Goal: Information Seeking & Learning: Learn about a topic

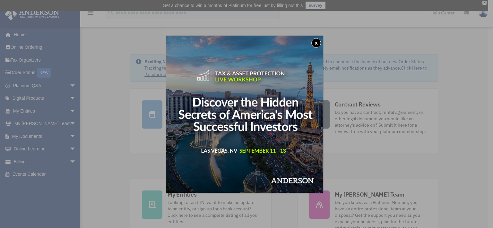
click at [319, 41] on button "x" at bounding box center [316, 43] width 10 height 10
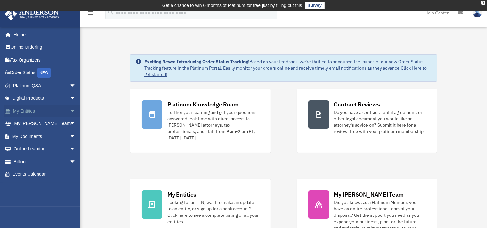
click at [32, 109] on link "My Entities arrow_drop_down" at bounding box center [44, 111] width 81 height 13
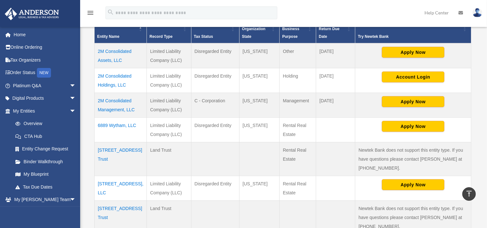
scroll to position [203, 0]
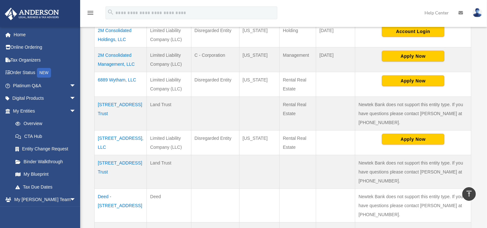
click at [106, 130] on td "7144 Canyon Ridge, LLC" at bounding box center [121, 142] width 52 height 25
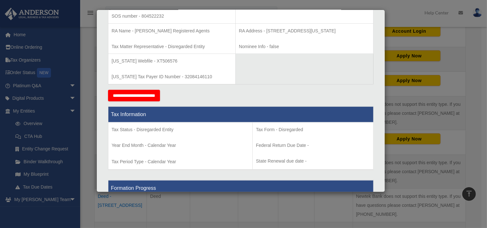
click at [474, 109] on div "Details × Articles Sent Organizational Date" at bounding box center [243, 114] width 487 height 228
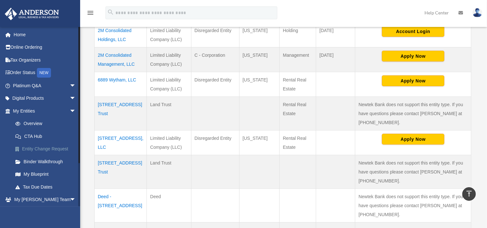
click at [46, 147] on link "Entity Change Request" at bounding box center [47, 149] width 77 height 13
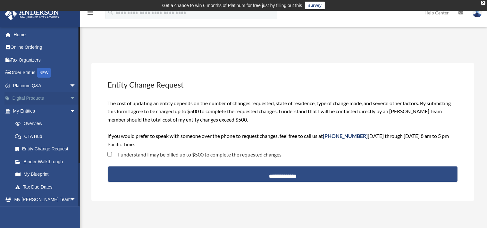
click at [70, 96] on span "arrow_drop_down" at bounding box center [76, 98] width 13 height 13
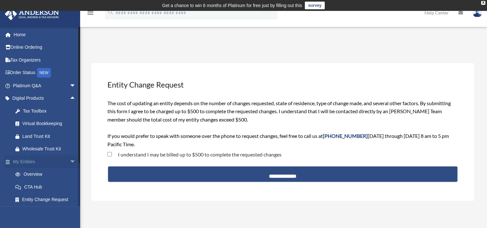
click at [70, 160] on span "arrow_drop_down" at bounding box center [76, 161] width 13 height 13
click at [70, 185] on span "arrow_drop_down" at bounding box center [76, 187] width 13 height 13
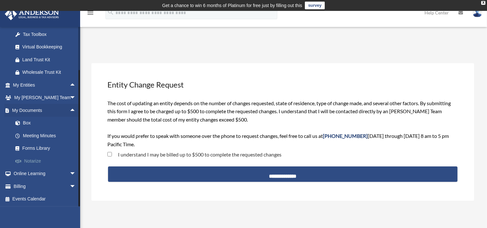
click at [39, 162] on link "Notarize" at bounding box center [47, 161] width 77 height 13
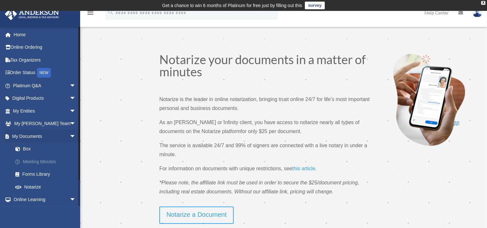
click at [47, 160] on link "Meeting Minutes" at bounding box center [47, 161] width 77 height 13
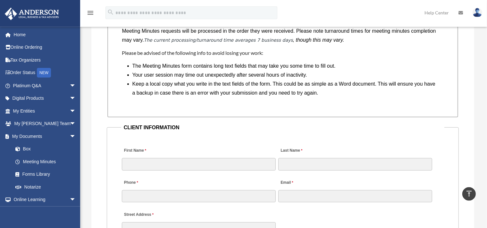
scroll to position [609, 0]
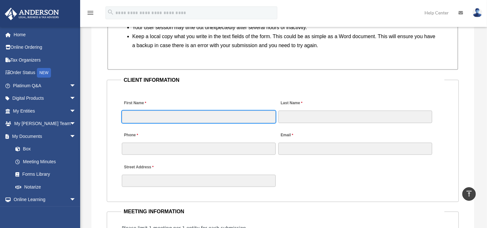
click at [183, 120] on input "First Name" at bounding box center [199, 117] width 154 height 12
type input "*******"
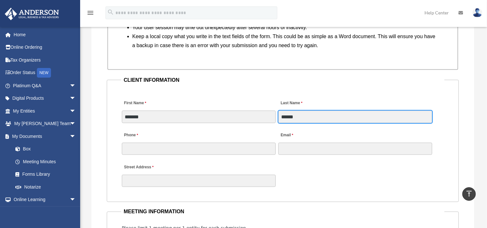
type input "******"
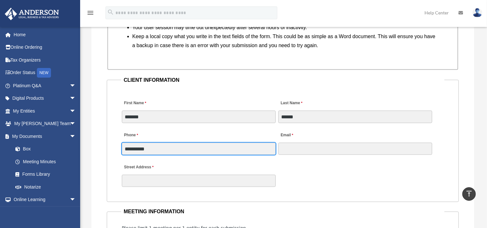
type input "**********"
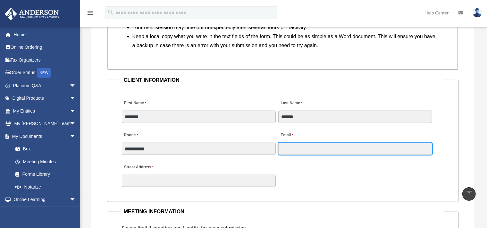
click at [294, 148] on input "Email" at bounding box center [355, 149] width 154 height 12
type input "**********"
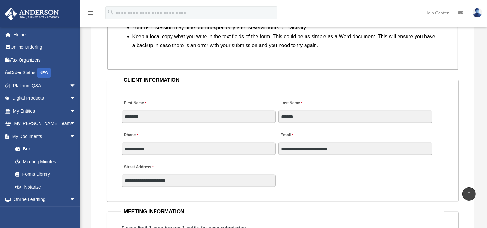
click at [294, 178] on div "**********" at bounding box center [283, 173] width 324 height 28
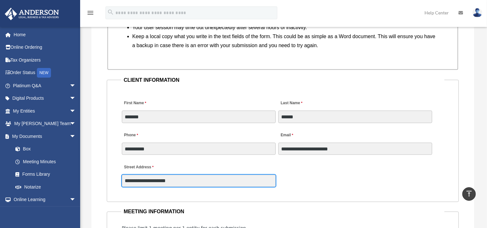
click at [215, 178] on input "**********" at bounding box center [199, 181] width 154 height 12
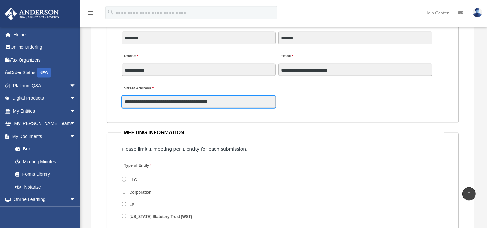
scroll to position [711, 0]
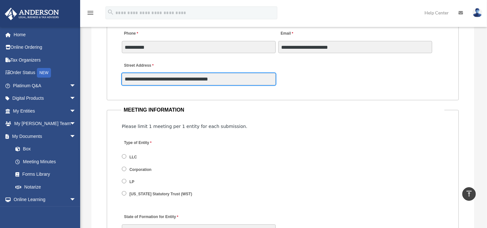
type input "**********"
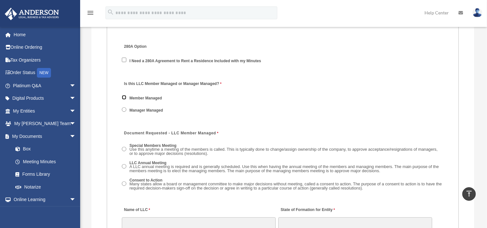
scroll to position [914, 0]
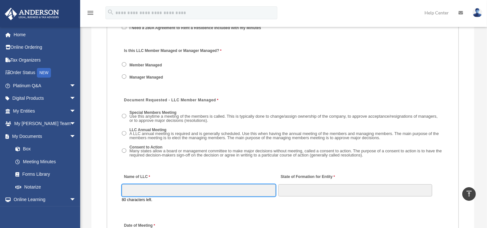
click at [157, 194] on input "Name of LLC" at bounding box center [199, 190] width 154 height 12
type input "**********"
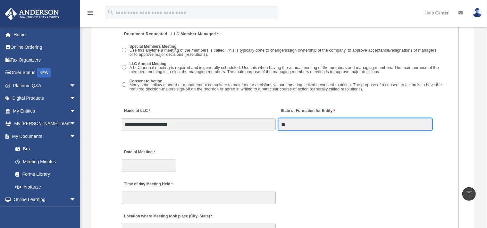
scroll to position [1016, 0]
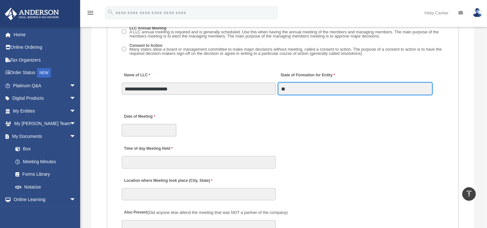
type input "**"
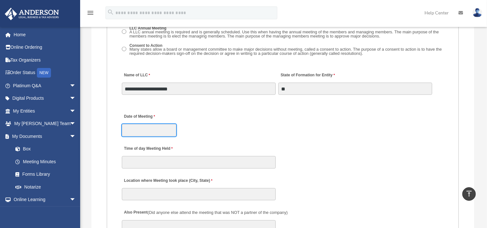
click at [163, 136] on input "Date of Meeting" at bounding box center [149, 130] width 55 height 12
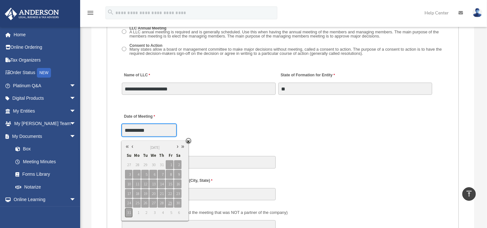
click at [129, 212] on span "31" at bounding box center [128, 212] width 7 height 9
type input "**********"
click at [139, 213] on span "1" at bounding box center [136, 212] width 7 height 9
click at [299, 137] on div "**********" at bounding box center [283, 123] width 324 height 28
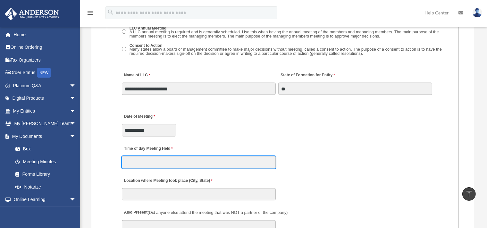
click at [175, 167] on input "Time of day Meeting Held" at bounding box center [199, 162] width 154 height 12
type input "****"
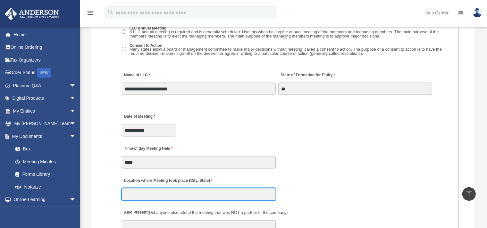
click at [139, 195] on input "Location where Meeting took place (City, State)" at bounding box center [199, 194] width 154 height 12
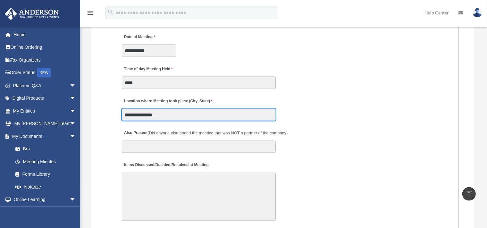
scroll to position [1117, 0]
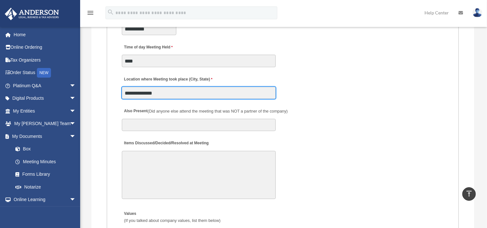
type input "**********"
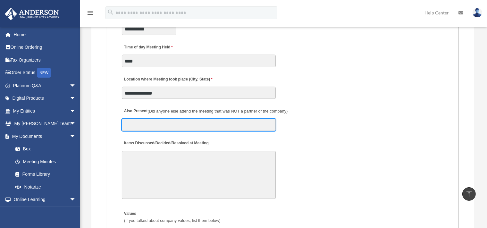
click at [140, 129] on input "Also Present (Did anyone else attend the meeting that was NOT a partner of the …" at bounding box center [199, 125] width 154 height 12
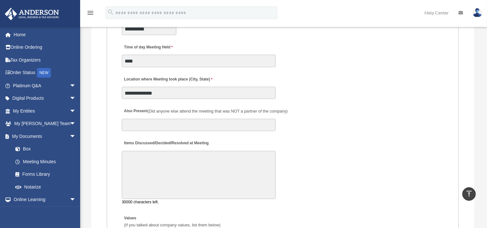
click at [139, 158] on textarea "Items Discussed/Decided/Resolved at Meeting" at bounding box center [199, 175] width 154 height 48
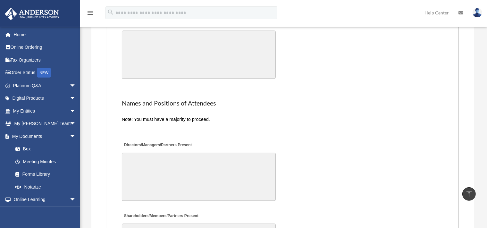
scroll to position [1422, 0]
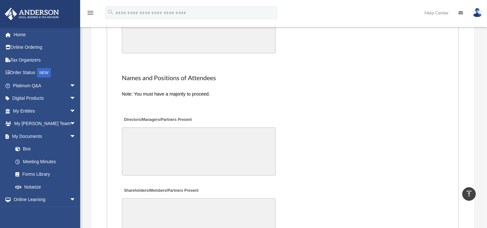
type textarea "**********"
click at [153, 201] on textarea "Shareholders/Members/Partners Present" at bounding box center [199, 222] width 154 height 48
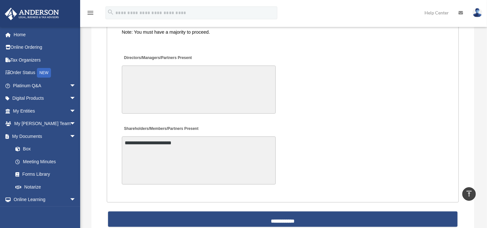
scroll to position [1519, 0]
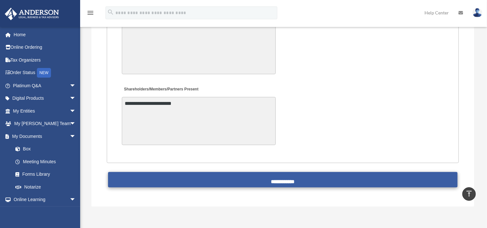
type textarea "**********"
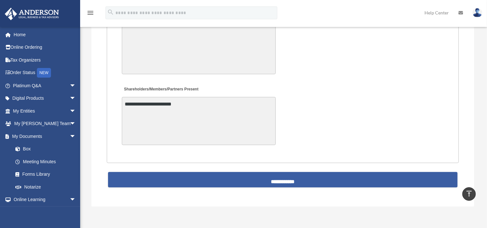
click at [286, 181] on input "**********" at bounding box center [283, 179] width 350 height 15
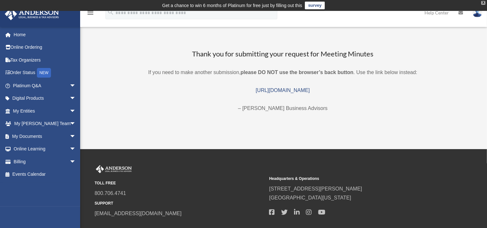
click at [484, 2] on div "X" at bounding box center [483, 3] width 4 height 4
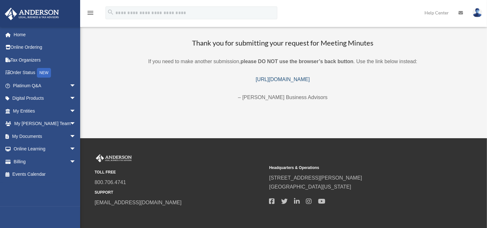
click at [310, 79] on link "https://platinumportal.andersonadvisors.com/my-documents/meeting-minutes-form/" at bounding box center [283, 79] width 54 height 5
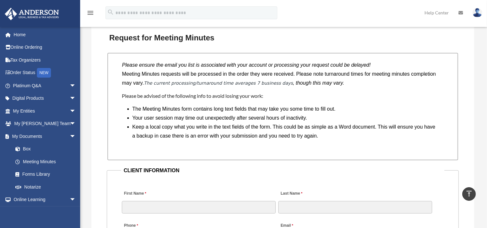
scroll to position [609, 0]
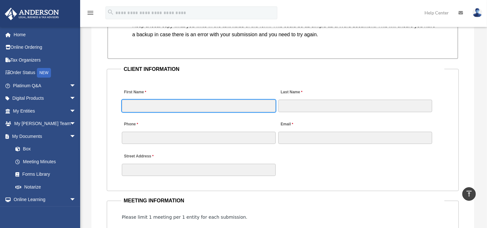
click at [193, 106] on input "First Name" at bounding box center [199, 106] width 154 height 12
type input "*******"
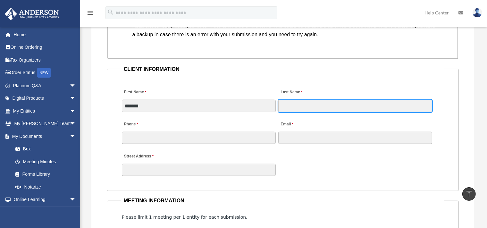
type input "******"
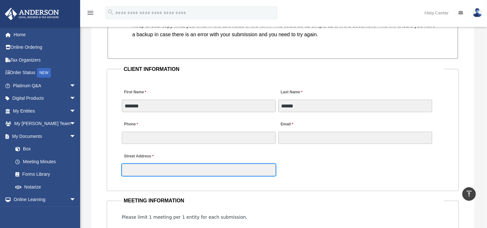
type input "**********"
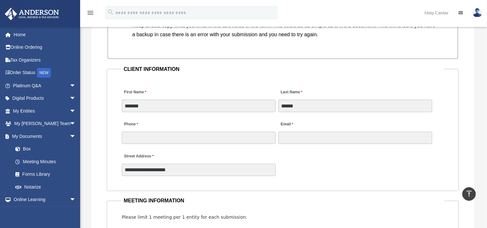
type input "**********"
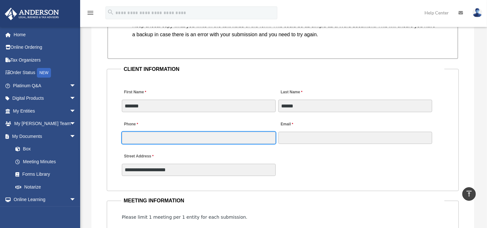
click at [161, 136] on input "Phone" at bounding box center [199, 138] width 154 height 12
type input "**********"
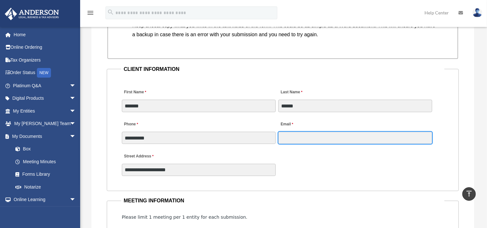
click at [307, 138] on input "Email" at bounding box center [355, 138] width 154 height 12
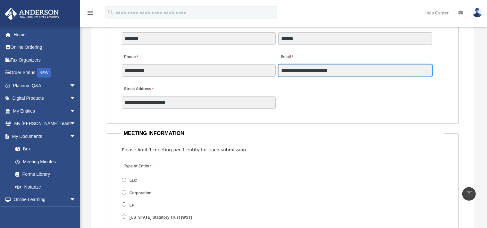
scroll to position [711, 0]
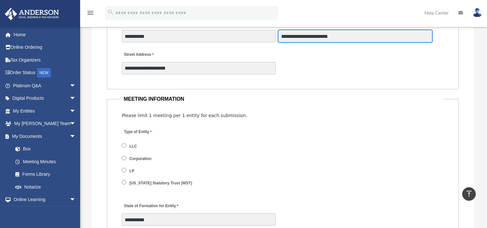
type input "**********"
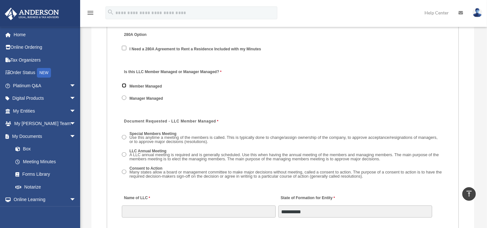
scroll to position [914, 0]
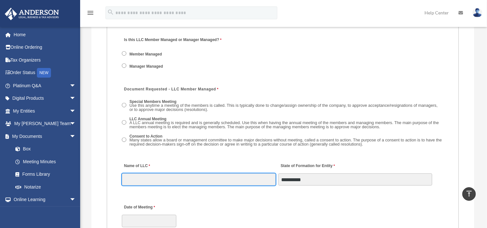
click at [149, 186] on input "Name of LLC" at bounding box center [199, 179] width 154 height 12
type input "**********"
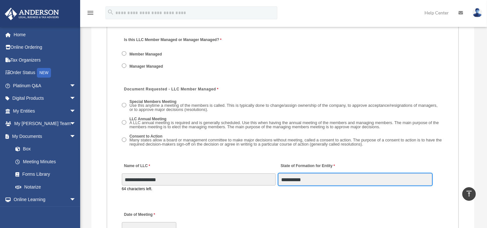
click at [313, 181] on input "**********" at bounding box center [355, 179] width 154 height 12
type input "*"
type input "**"
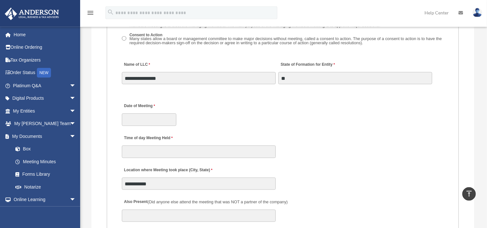
scroll to position [1016, 0]
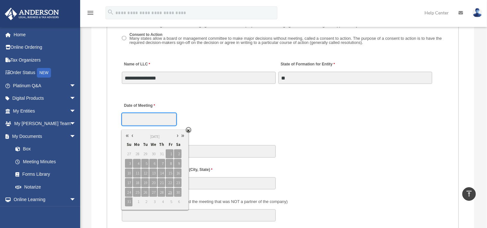
click at [152, 125] on input "Date of Meeting" at bounding box center [149, 119] width 55 height 12
type input "**********"
click at [137, 199] on span "1" at bounding box center [136, 202] width 7 height 9
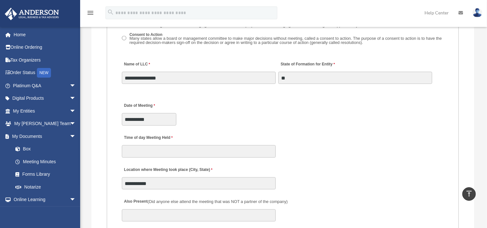
click at [253, 126] on div "**********" at bounding box center [283, 112] width 324 height 28
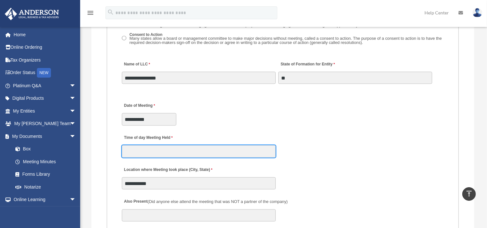
click at [181, 156] on input "Time of day Meeting Held" at bounding box center [199, 151] width 154 height 12
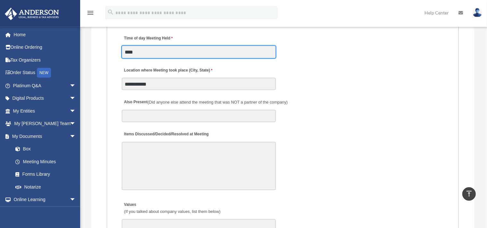
scroll to position [1117, 0]
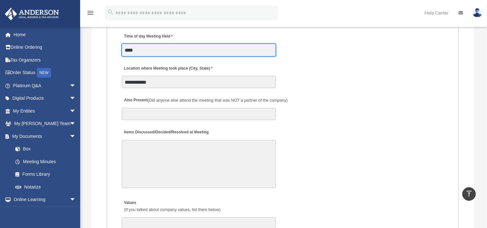
type input "****"
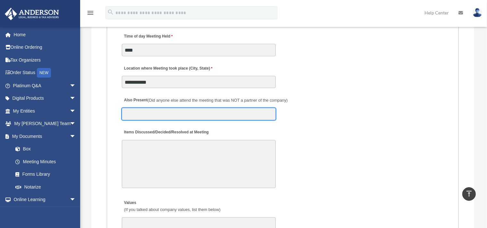
click at [164, 117] on input "Also Present (Did anyone else attend the meeting that was NOT a partner of the …" at bounding box center [199, 114] width 154 height 12
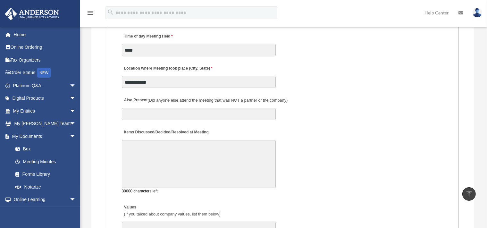
click at [146, 149] on textarea "Items Discussed/Decided/Resolved at Meeting" at bounding box center [199, 164] width 154 height 48
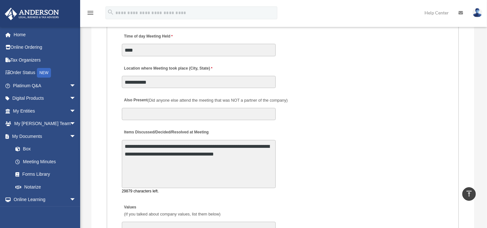
click at [242, 158] on textarea "**********" at bounding box center [199, 164] width 154 height 48
click at [148, 165] on textarea "**********" at bounding box center [199, 164] width 154 height 48
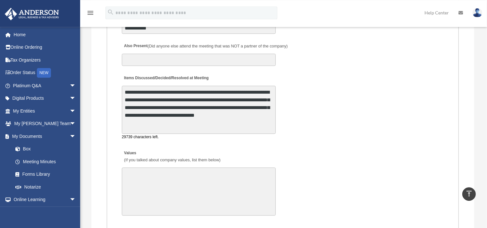
scroll to position [1219, 0]
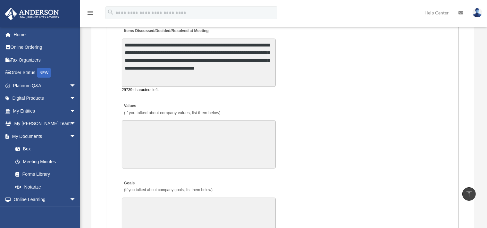
click at [158, 74] on textarea "**********" at bounding box center [199, 62] width 154 height 48
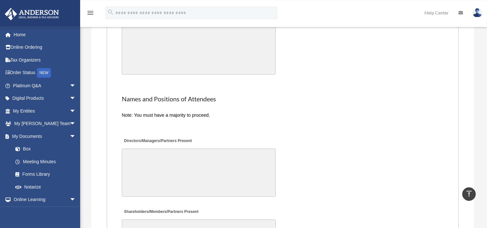
scroll to position [1422, 0]
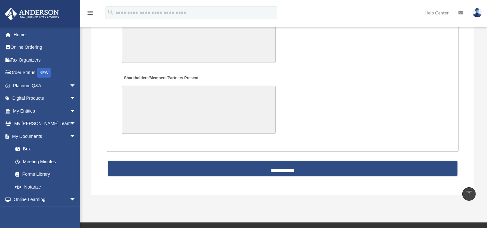
type textarea "**********"
click at [139, 93] on textarea "Shareholders/Members/Partners Present" at bounding box center [199, 110] width 154 height 48
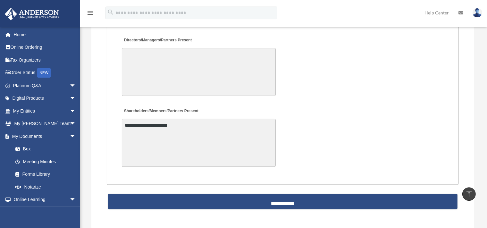
scroll to position [1519, 0]
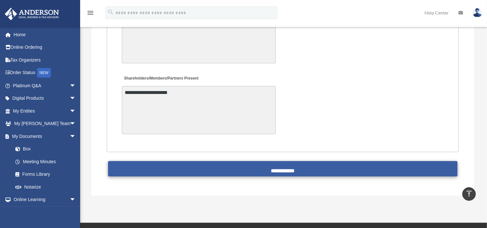
type textarea "**********"
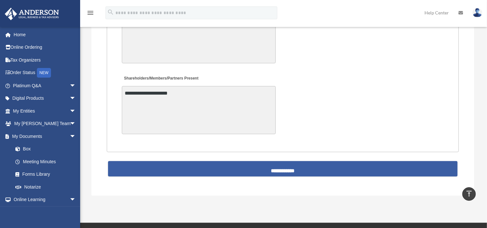
click at [283, 173] on input "**********" at bounding box center [283, 168] width 350 height 15
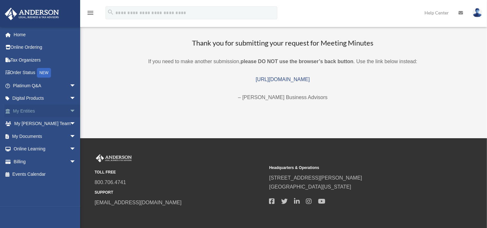
click at [70, 110] on span "arrow_drop_down" at bounding box center [76, 111] width 13 height 13
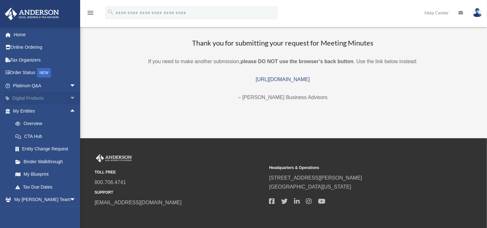
click at [70, 98] on span "arrow_drop_down" at bounding box center [76, 98] width 13 height 13
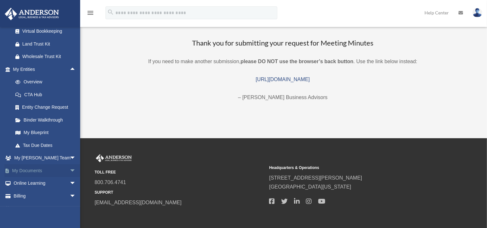
click at [70, 166] on span "arrow_drop_down" at bounding box center [76, 170] width 13 height 13
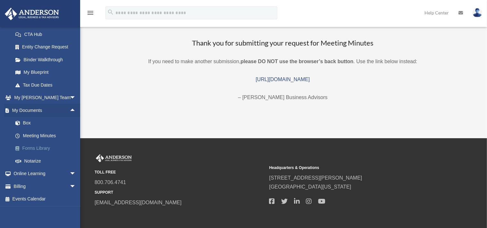
click at [43, 147] on link "Forms Library" at bounding box center [47, 148] width 77 height 13
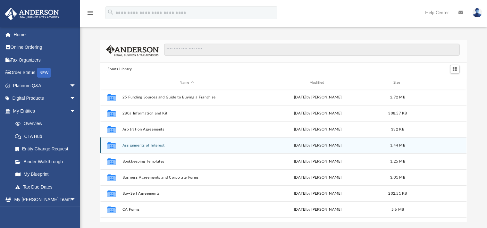
click at [172, 141] on div "Collaborated Folder Assignments of Interest [DATE] by [PERSON_NAME] 1.44 MB" at bounding box center [283, 145] width 366 height 16
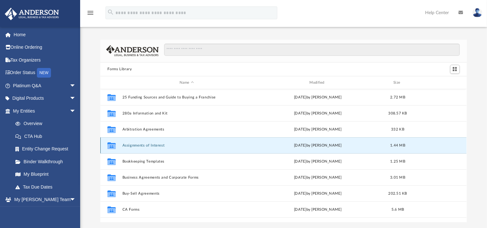
click at [175, 140] on div "Collaborated Folder Assignments of Interest Wed Jun 26 2024 by Mary Acree 1.44 …" at bounding box center [283, 145] width 366 height 16
click at [113, 148] on icon "grid" at bounding box center [111, 145] width 8 height 7
click at [143, 145] on button "Assignments of Interest" at bounding box center [186, 145] width 129 height 4
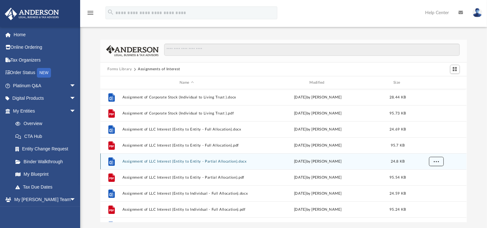
click at [436, 161] on span "More options" at bounding box center [436, 162] width 5 height 4
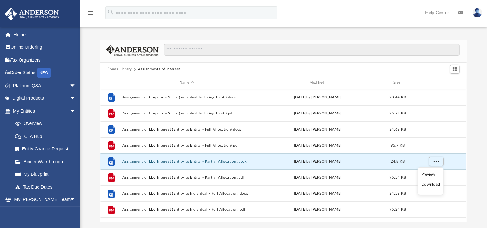
click at [431, 185] on li "Download" at bounding box center [430, 184] width 19 height 7
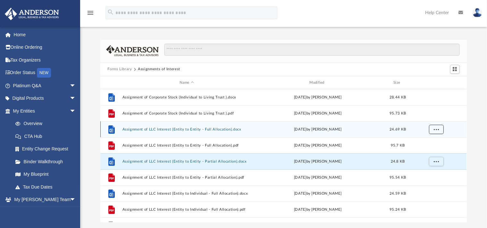
click at [434, 130] on button "More options" at bounding box center [436, 130] width 15 height 10
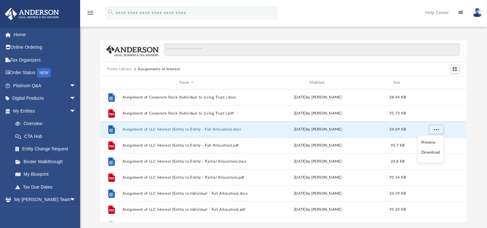
click at [431, 152] on li "Download" at bounding box center [430, 152] width 19 height 7
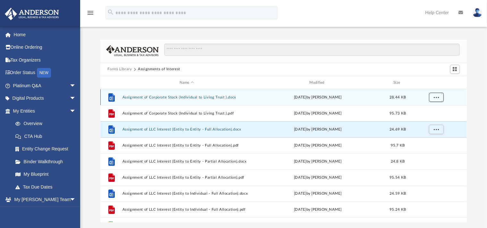
click at [436, 98] on span "More options" at bounding box center [436, 98] width 5 height 4
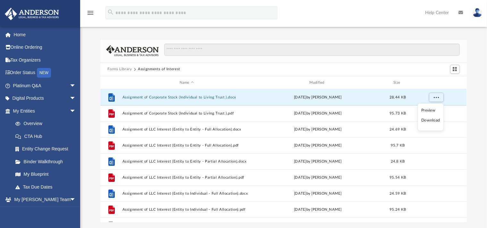
click at [433, 119] on li "Download" at bounding box center [430, 120] width 19 height 7
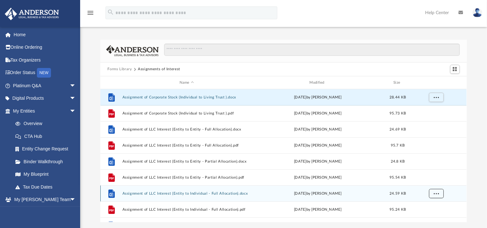
click at [438, 193] on span "More options" at bounding box center [436, 194] width 5 height 4
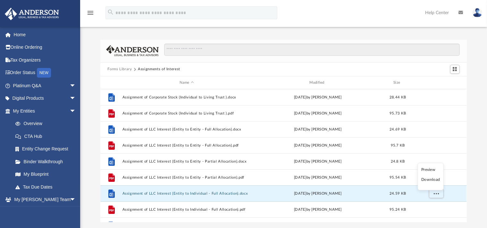
click at [434, 180] on li "Download" at bounding box center [430, 180] width 19 height 7
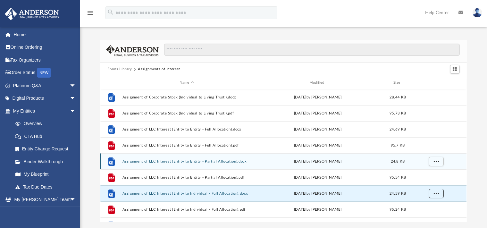
scroll to position [64, 0]
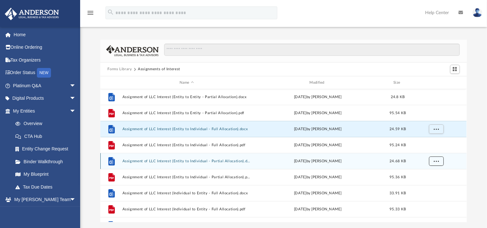
click at [435, 163] on button "More options" at bounding box center [436, 161] width 15 height 10
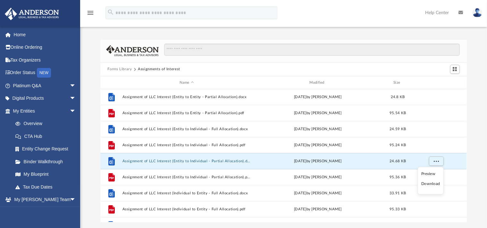
click at [430, 185] on li "Download" at bounding box center [430, 184] width 19 height 7
click at [437, 162] on span "More options" at bounding box center [436, 161] width 5 height 4
click at [433, 186] on li "Download" at bounding box center [430, 183] width 19 height 7
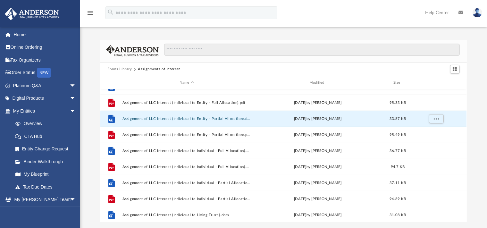
scroll to position [194, 0]
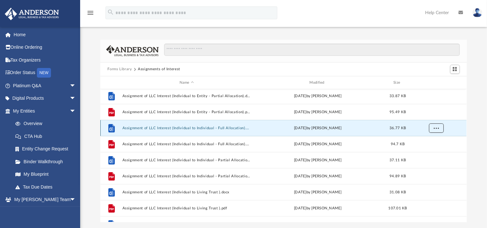
click at [434, 127] on span "More options" at bounding box center [436, 128] width 5 height 4
click at [432, 150] on li "Download" at bounding box center [430, 151] width 19 height 7
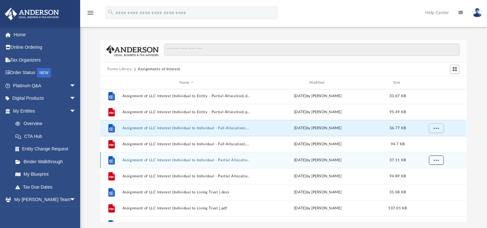
click at [435, 160] on span "More options" at bounding box center [436, 160] width 5 height 4
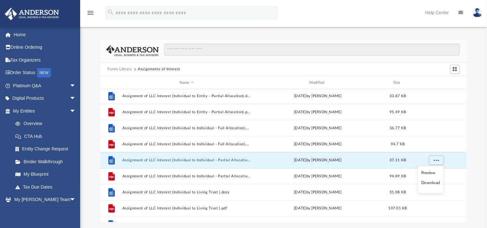
click at [433, 183] on li "Download" at bounding box center [430, 183] width 19 height 7
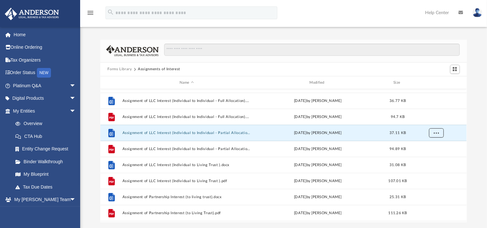
scroll to position [236, 0]
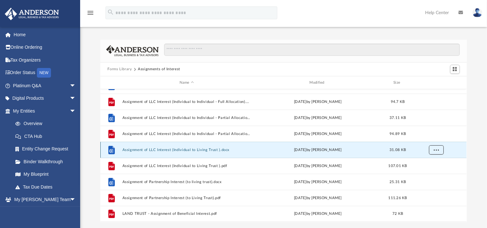
click at [437, 151] on span "More options" at bounding box center [436, 150] width 5 height 4
click at [433, 174] on li "Download" at bounding box center [430, 173] width 19 height 7
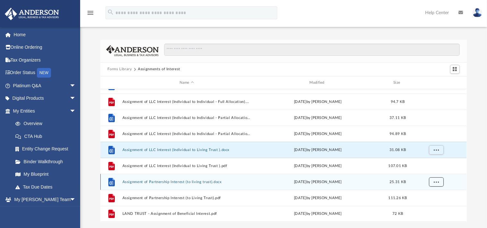
click at [434, 181] on button "More options" at bounding box center [436, 182] width 15 height 10
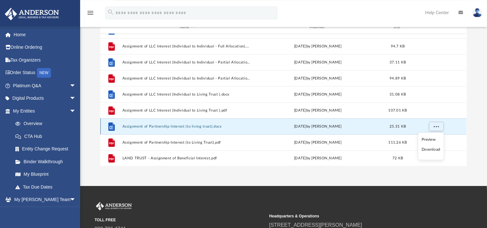
scroll to position [101, 0]
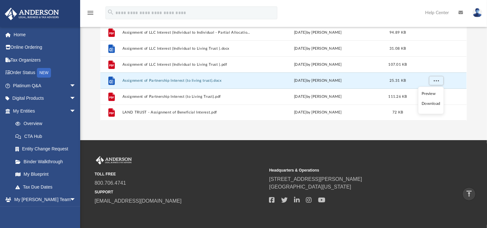
drag, startPoint x: 481, startPoint y: 58, endPoint x: 478, endPoint y: 60, distance: 3.5
click at [478, 60] on div "Forms Library Assignments of Interest Name Modified Size File Assignment of LLC…" at bounding box center [283, 29] width 407 height 182
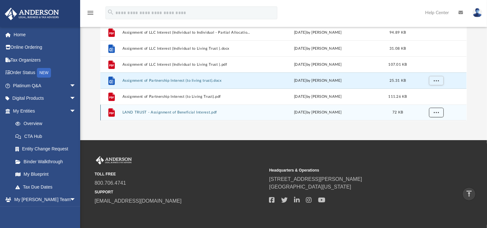
click at [439, 111] on button "More options" at bounding box center [436, 113] width 15 height 10
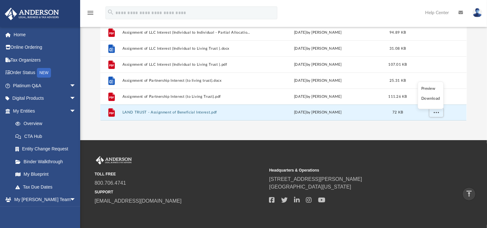
click at [435, 99] on li "Download" at bounding box center [430, 99] width 19 height 7
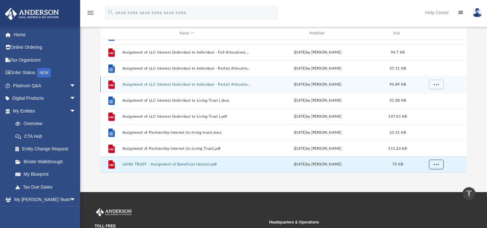
scroll to position [0, 0]
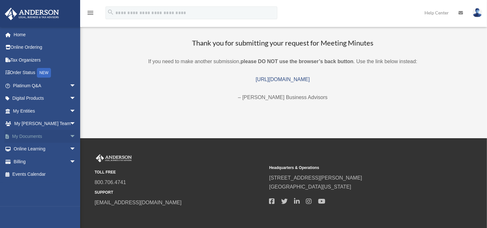
click at [70, 134] on span "arrow_drop_down" at bounding box center [76, 136] width 13 height 13
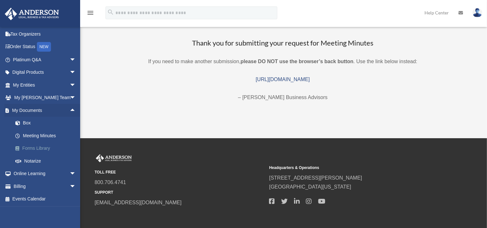
click at [37, 148] on link "Forms Library" at bounding box center [47, 148] width 77 height 13
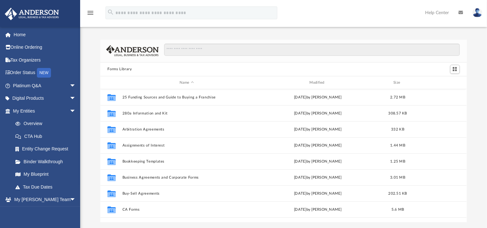
scroll to position [140, 361]
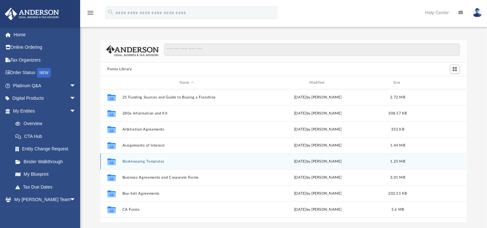
click at [163, 161] on button "Bookkeeping Templates" at bounding box center [186, 161] width 129 height 4
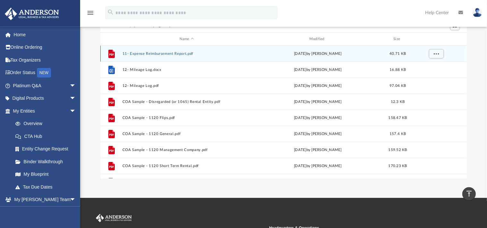
scroll to position [0, 0]
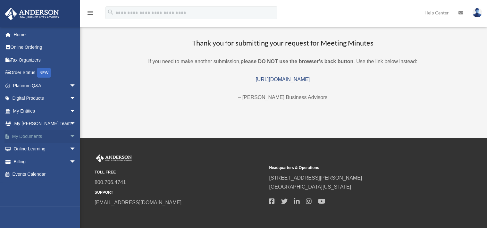
click at [70, 137] on span "arrow_drop_down" at bounding box center [76, 136] width 13 height 13
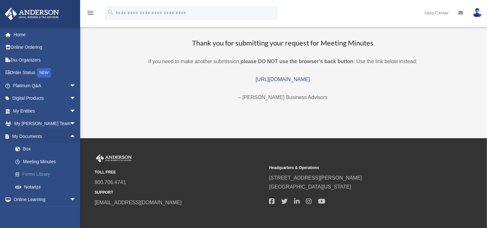
click at [44, 171] on link "Forms Library" at bounding box center [47, 174] width 77 height 13
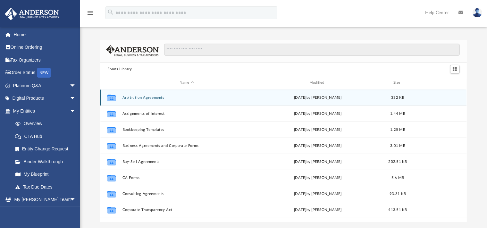
scroll to position [64, 0]
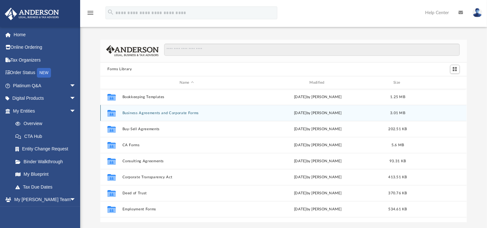
click at [158, 113] on button "Business Agreements and Corporate Forms" at bounding box center [186, 113] width 129 height 4
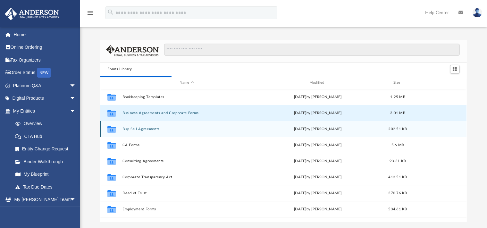
scroll to position [5, 5]
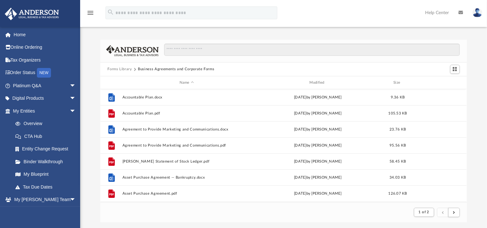
click at [122, 69] on button "Forms Library" at bounding box center [119, 69] width 24 height 6
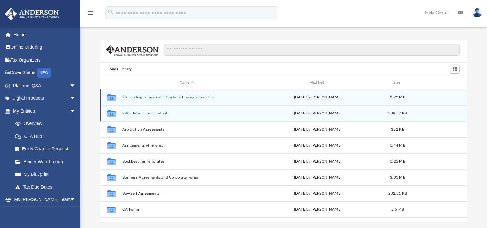
scroll to position [140, 361]
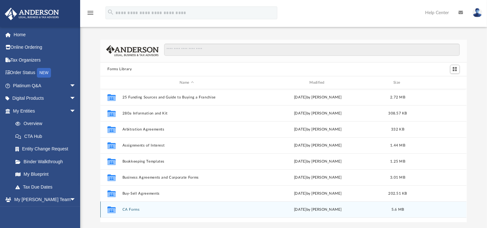
click at [138, 210] on button "CA Forms" at bounding box center [186, 209] width 129 height 4
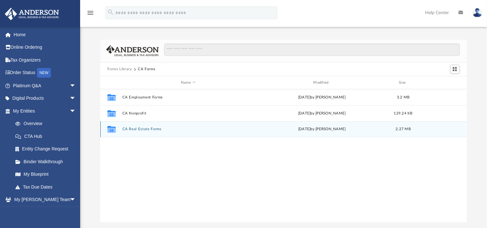
click at [151, 130] on button "CA Real Estate Forms" at bounding box center [187, 129] width 131 height 4
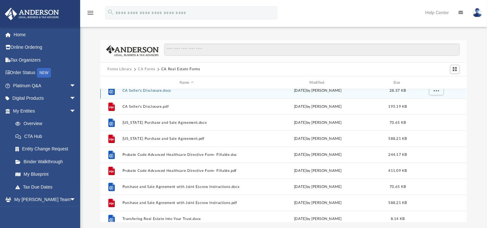
scroll to position [44, 0]
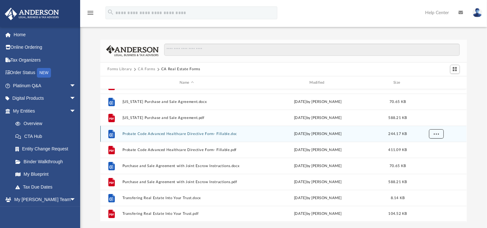
click at [438, 135] on span "More options" at bounding box center [436, 134] width 5 height 4
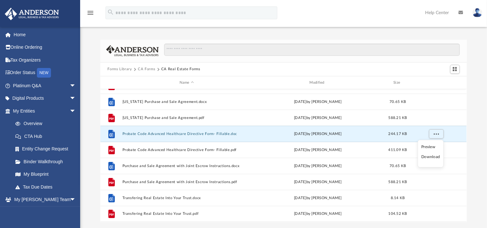
click at [431, 157] on li "Download" at bounding box center [430, 157] width 19 height 7
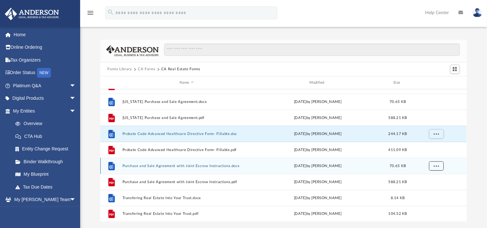
click at [438, 168] on button "More options" at bounding box center [436, 166] width 15 height 10
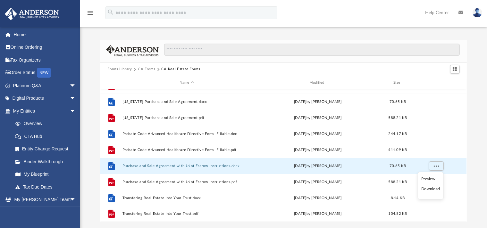
click at [432, 190] on li "Download" at bounding box center [430, 189] width 19 height 7
click at [477, 190] on div "Forms Library CA Forms CA Real Estate Forms Name Modified Size File CA Seller's…" at bounding box center [283, 131] width 407 height 182
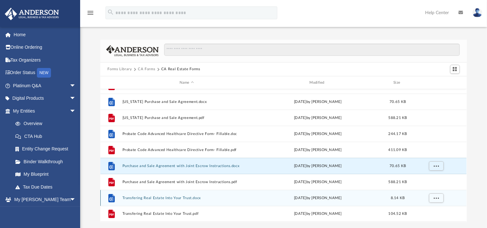
click at [452, 194] on div "grid" at bounding box center [436, 198] width 45 height 12
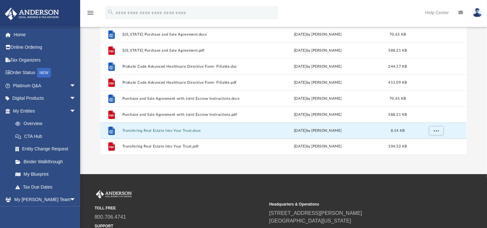
scroll to position [101, 0]
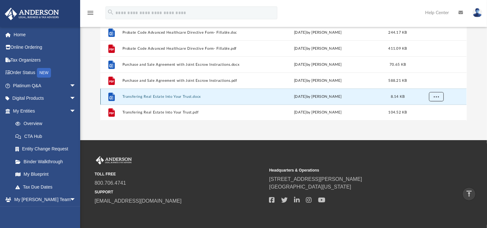
click at [432, 99] on button "More options" at bounding box center [436, 97] width 15 height 10
click at [433, 84] on li "Download" at bounding box center [430, 83] width 19 height 7
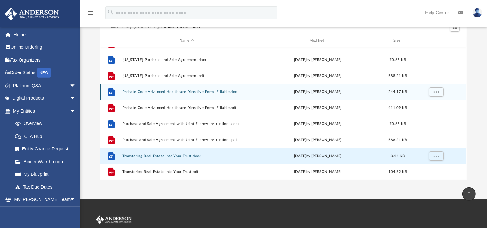
scroll to position [0, 0]
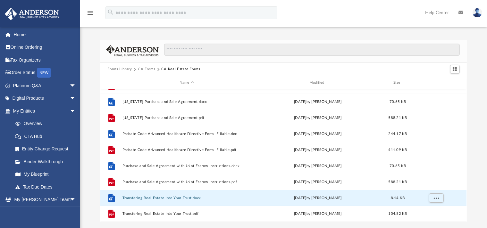
click at [148, 69] on button "CA Forms" at bounding box center [146, 69] width 17 height 6
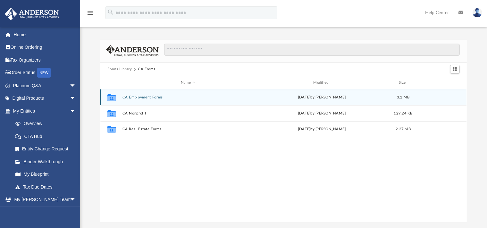
click at [144, 98] on button "CA Employment Forms" at bounding box center [187, 97] width 131 height 4
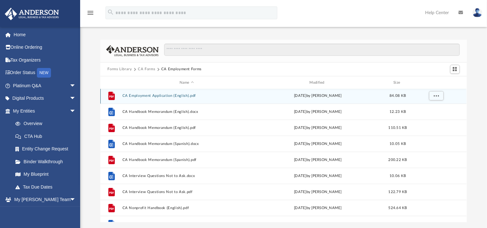
scroll to position [64, 0]
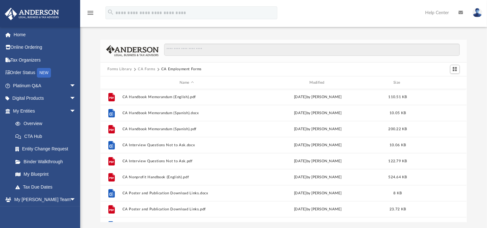
click at [124, 69] on button "Forms Library" at bounding box center [119, 69] width 24 height 6
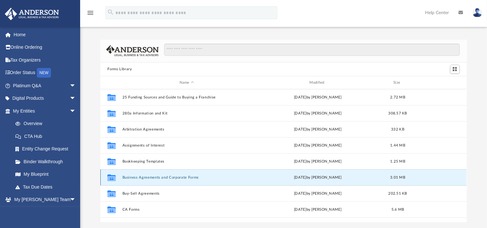
click at [186, 176] on button "Business Agreements and Corporate Forms" at bounding box center [186, 177] width 129 height 4
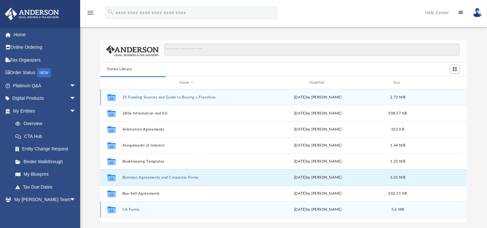
scroll to position [5, 5]
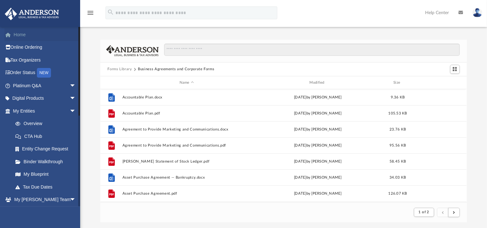
click at [49, 34] on link "Home" at bounding box center [44, 34] width 81 height 13
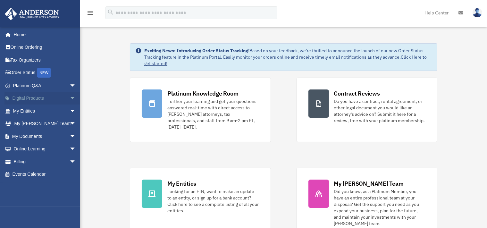
click at [70, 97] on span "arrow_drop_down" at bounding box center [76, 98] width 13 height 13
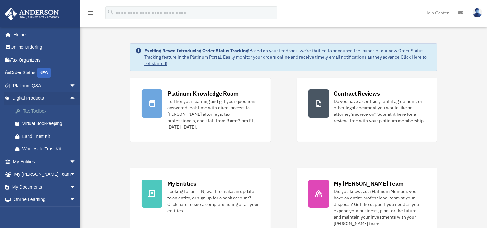
click at [36, 113] on div "Tax Toolbox" at bounding box center [49, 111] width 55 height 8
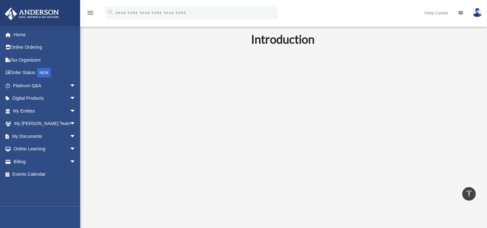
scroll to position [101, 0]
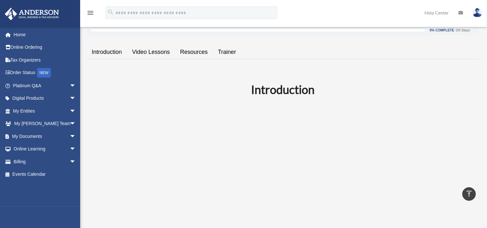
click at [203, 50] on link "Resources" at bounding box center [194, 52] width 38 height 18
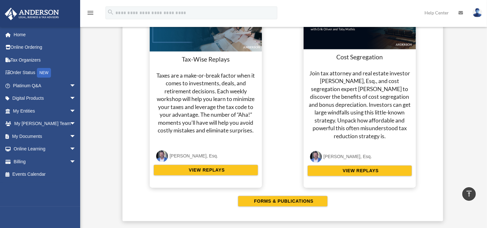
scroll to position [1283, 0]
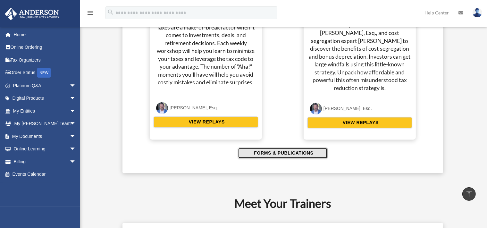
click at [298, 150] on span "FORMS & PUBLICATIONS" at bounding box center [282, 153] width 61 height 6
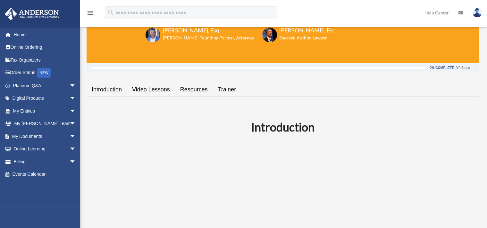
scroll to position [0, 0]
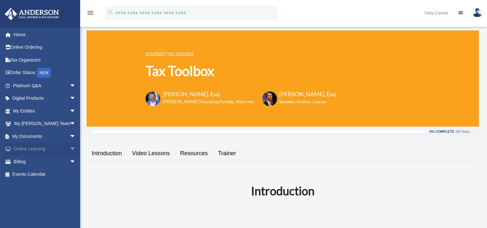
click at [61, 149] on link "Online Learning arrow_drop_down" at bounding box center [44, 149] width 81 height 13
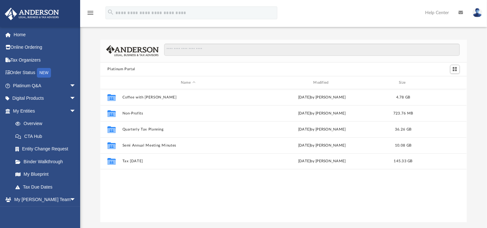
scroll to position [140, 361]
click at [70, 98] on span "arrow_drop_down" at bounding box center [76, 98] width 13 height 13
click at [36, 15] on img at bounding box center [32, 14] width 58 height 13
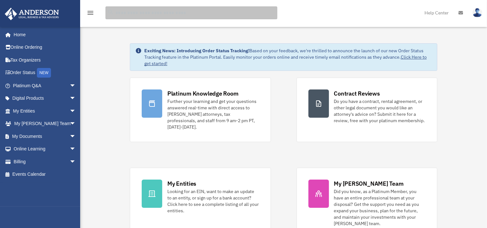
click at [164, 12] on input "search" at bounding box center [191, 12] width 172 height 13
type input "**********"
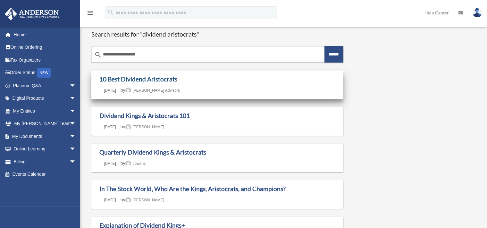
click at [160, 78] on link "10 Best Dividend Aristocrats" at bounding box center [138, 78] width 78 height 7
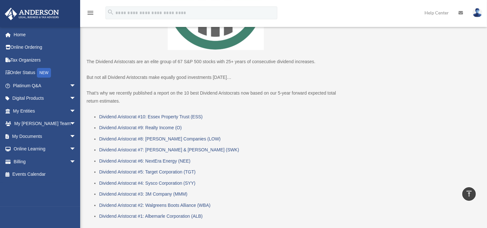
scroll to position [203, 0]
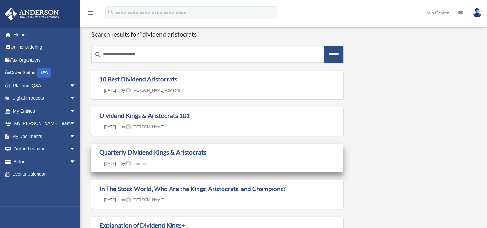
click at [173, 156] on h1 "Quarterly Dividend Kings & Aristocrats" at bounding box center [217, 152] width 236 height 8
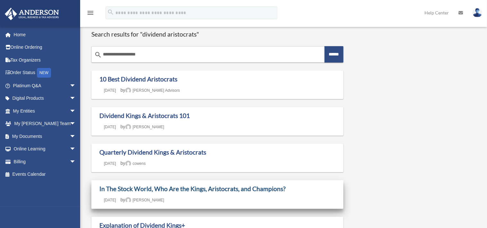
click at [239, 190] on link "In The Stock World, Who Are the Kings, Aristocrats, and Champions?" at bounding box center [192, 188] width 186 height 7
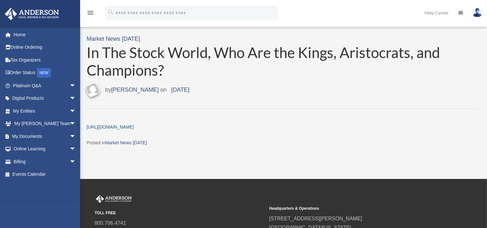
click at [134, 126] on link "https://www.suredividend.com/dividend-achievers-contenders-aristocrats-champion…" at bounding box center [110, 126] width 47 height 5
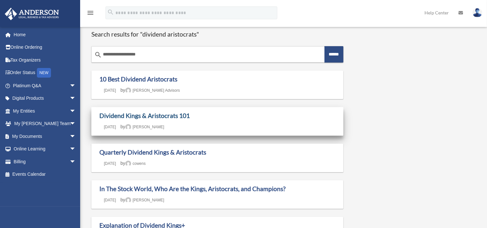
click at [178, 117] on link "Dividend Kings & Aristocrats 101" at bounding box center [144, 115] width 90 height 7
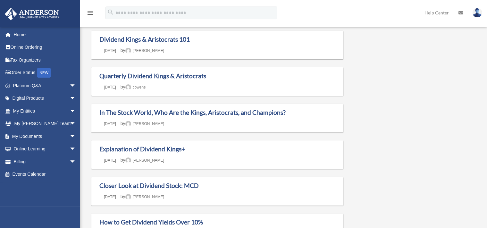
scroll to position [101, 0]
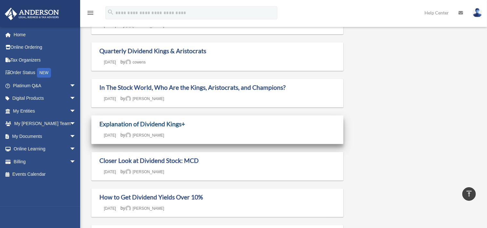
click at [170, 125] on link "Explanation of Dividend Kings+" at bounding box center [142, 123] width 86 height 7
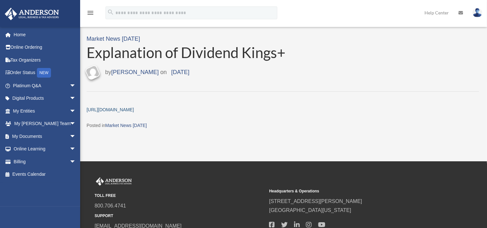
click at [134, 109] on link "[URL][DOMAIN_NAME]" at bounding box center [110, 109] width 47 height 5
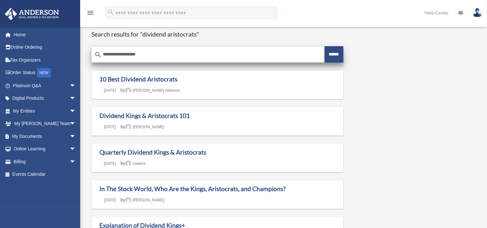
click at [159, 51] on input "**********" at bounding box center [208, 54] width 233 height 15
type input "**********"
click at [325, 55] on input "******" at bounding box center [334, 54] width 19 height 16
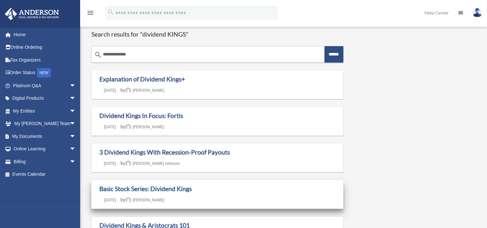
click at [179, 188] on link "Basic Stock Series: Dividend Kings" at bounding box center [145, 188] width 92 height 7
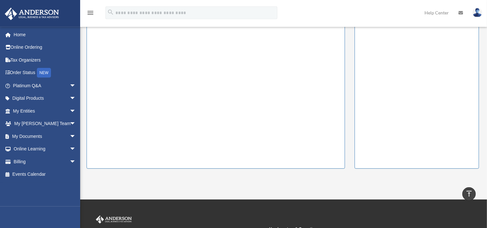
scroll to position [60, 0]
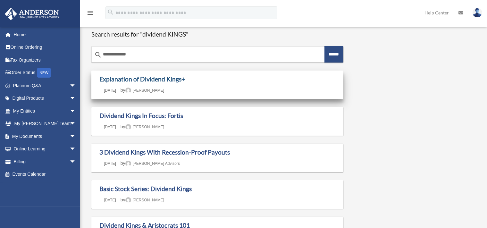
click at [170, 79] on link "Explanation of Dividend Kings+" at bounding box center [142, 78] width 86 height 7
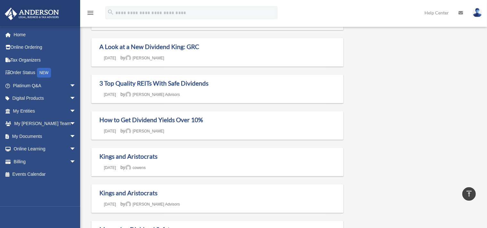
scroll to position [406, 0]
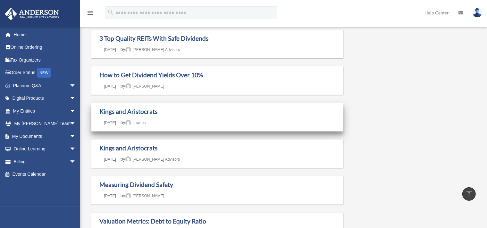
click at [152, 115] on link "Kings and Aristocrats" at bounding box center [128, 111] width 58 height 7
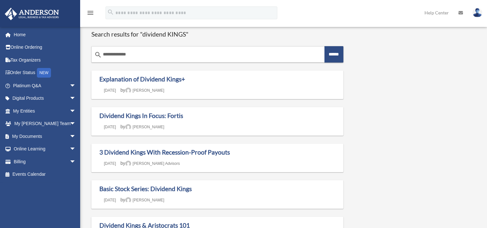
scroll to position [406, 0]
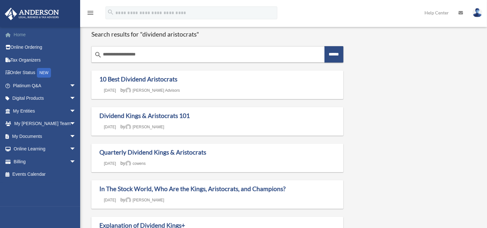
click at [28, 31] on link "Home" at bounding box center [44, 34] width 81 height 13
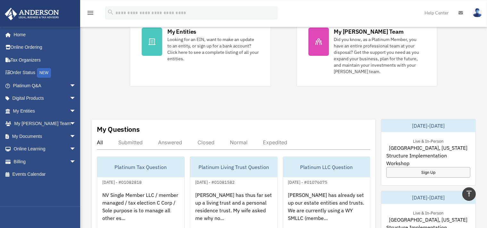
scroll to position [203, 0]
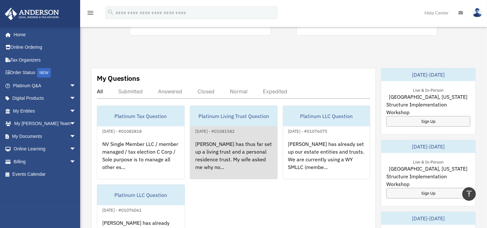
click at [228, 137] on div "[PERSON_NAME] has thus far set up a living trust and a personal residence trust…" at bounding box center [233, 160] width 87 height 50
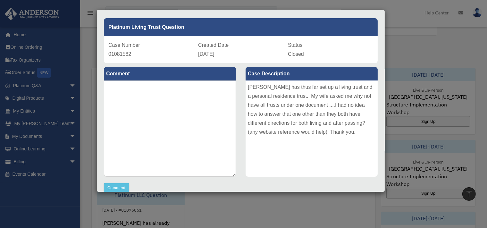
scroll to position [0, 0]
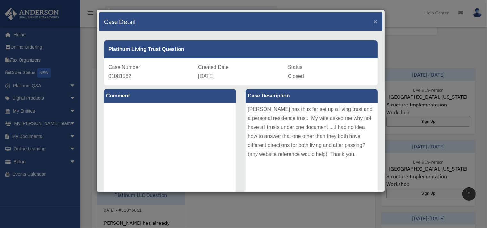
click at [374, 20] on span "×" at bounding box center [376, 21] width 4 height 7
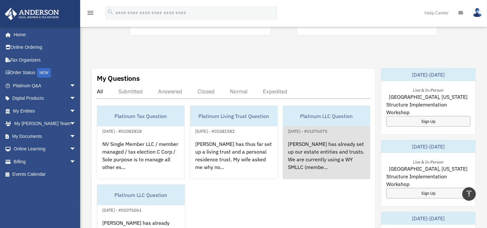
click at [325, 138] on div "[PERSON_NAME] has already set up our estate entities and trusts. We are current…" at bounding box center [326, 160] width 87 height 50
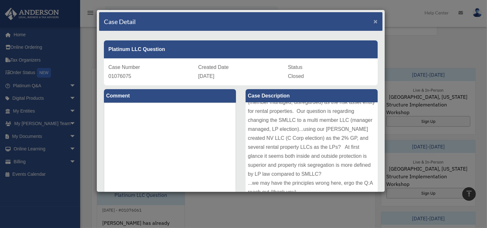
click at [374, 21] on span "×" at bounding box center [376, 21] width 4 height 7
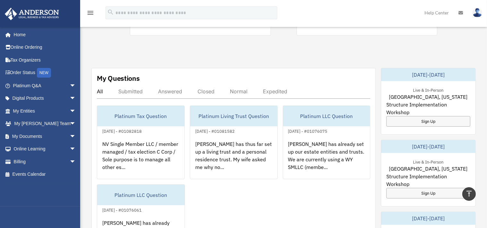
click at [477, 13] on img at bounding box center [478, 12] width 10 height 9
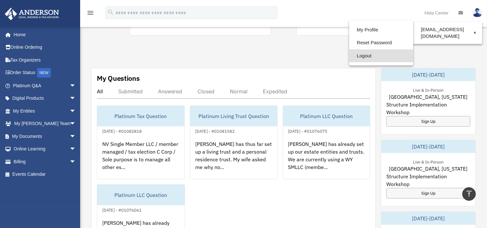
click at [357, 55] on link "Logout" at bounding box center [381, 55] width 64 height 13
